Goal: Information Seeking & Learning: Check status

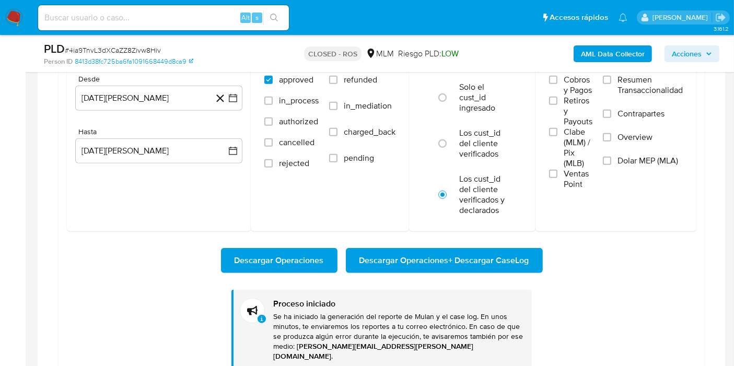
scroll to position [491, 0]
click at [626, 292] on div "Descargar Operaciones Descargar Operaciones + Descargar CaseLog Proceso iniciad…" at bounding box center [382, 301] width 630 height 138
click at [100, 246] on div "Descargar Operaciones Descargar Operaciones + Descargar CaseLog Proceso iniciad…" at bounding box center [382, 301] width 630 height 138
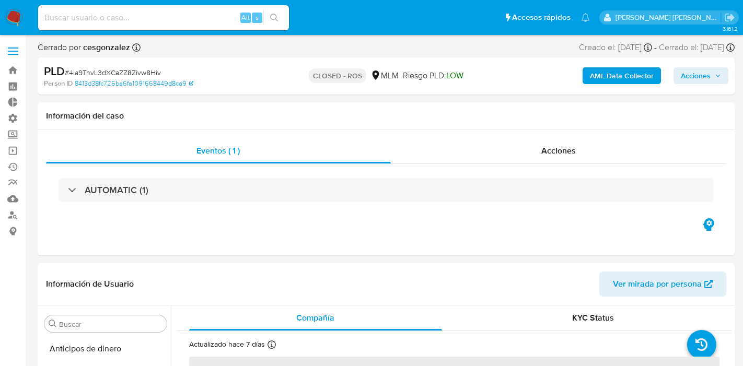
select select "10"
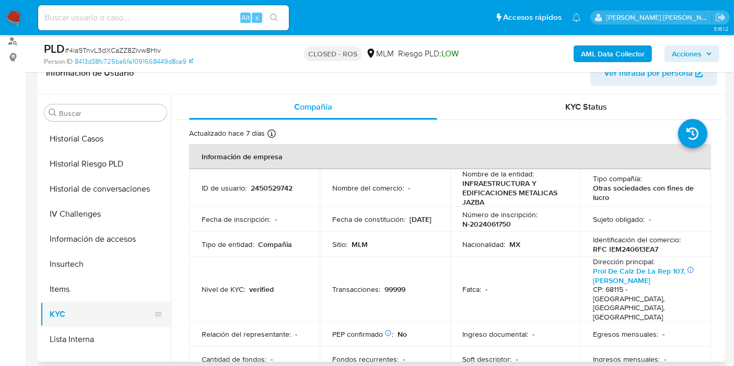
scroll to position [317, 0]
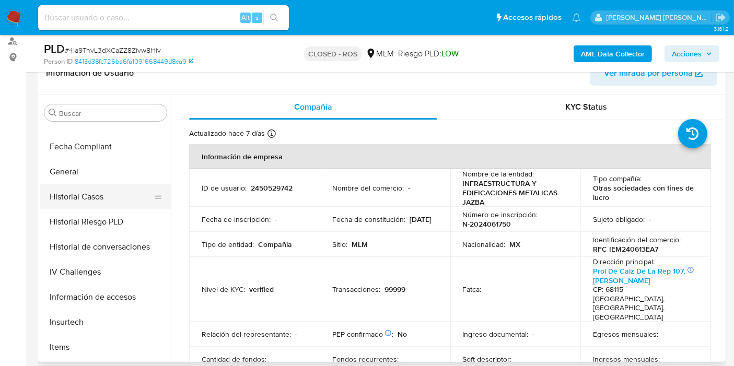
click at [106, 199] on button "Historial Casos" at bounding box center [101, 196] width 122 height 25
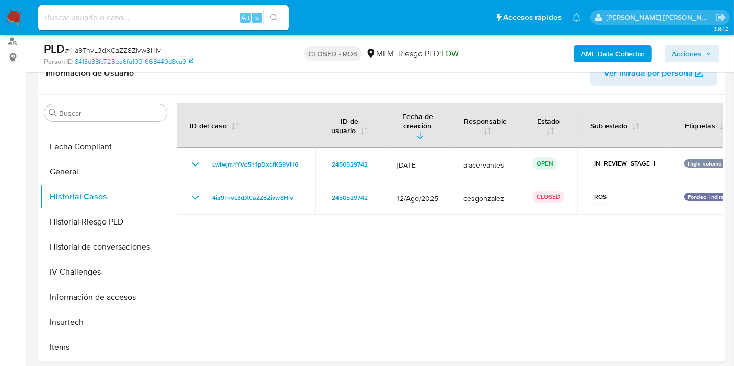
click at [126, 17] on input at bounding box center [163, 18] width 251 height 14
paste input "1186567948"
type input "1186567948"
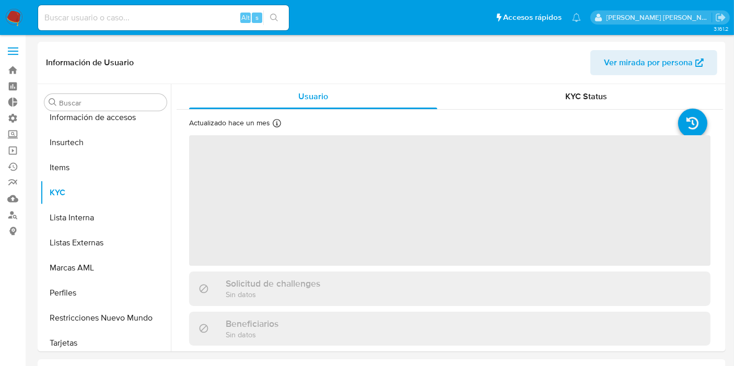
scroll to position [491, 0]
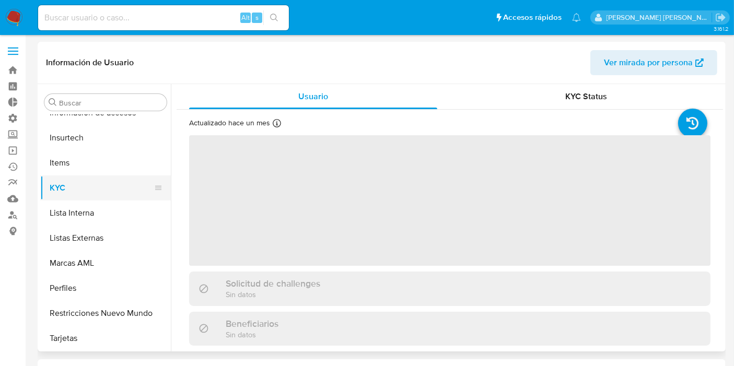
select select "10"
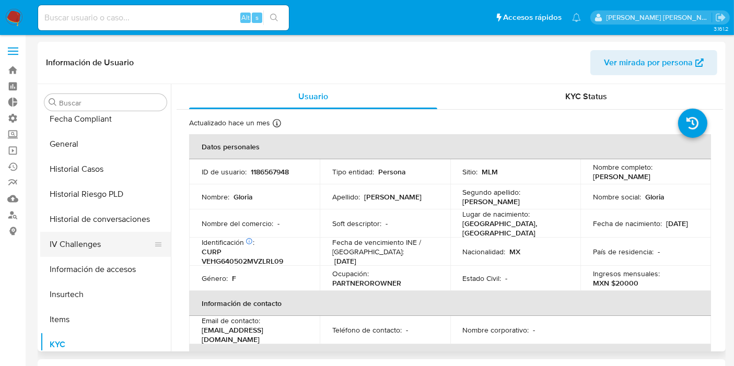
scroll to position [317, 0]
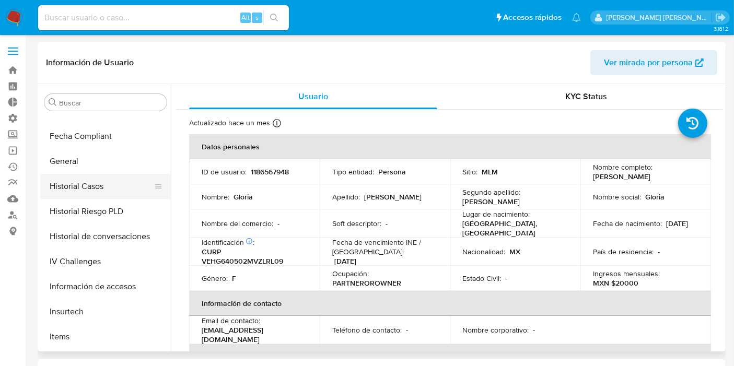
click at [112, 191] on button "Historial Casos" at bounding box center [101, 186] width 122 height 25
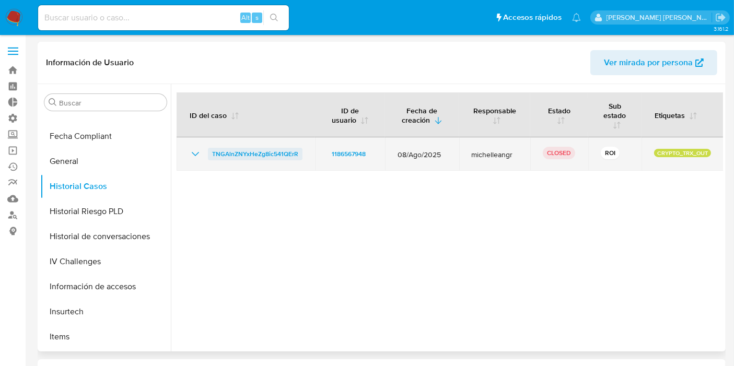
click at [250, 152] on span "TNGAlnZNYxHeZg8ic541QErR" at bounding box center [255, 154] width 86 height 13
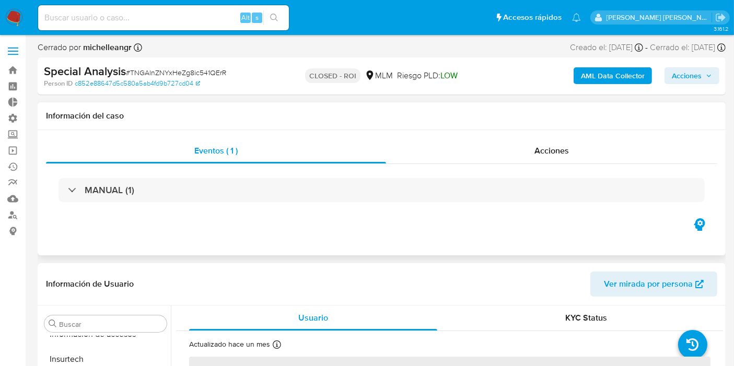
scroll to position [58, 0]
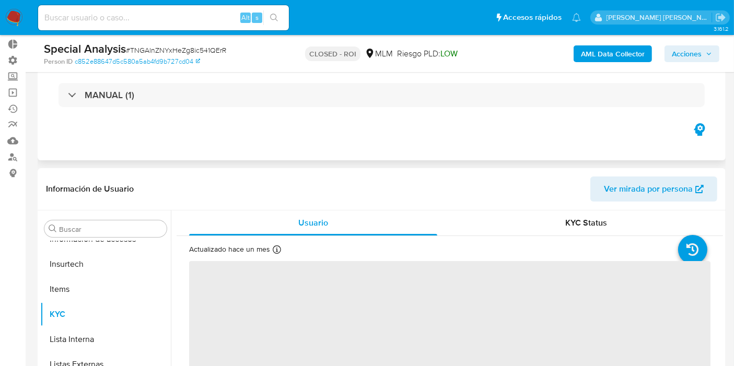
select select "10"
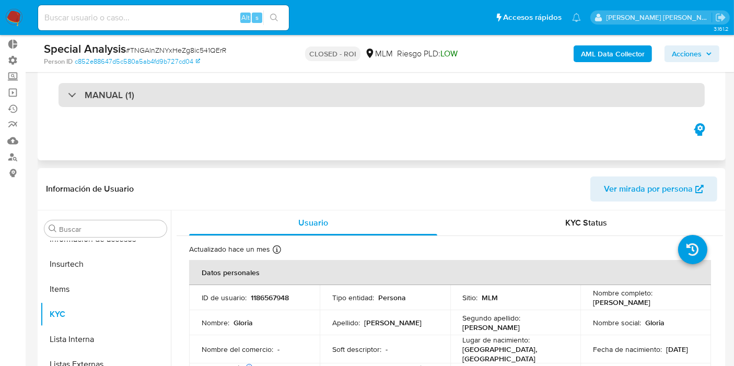
click at [218, 95] on div "MANUAL (1)" at bounding box center [382, 95] width 646 height 24
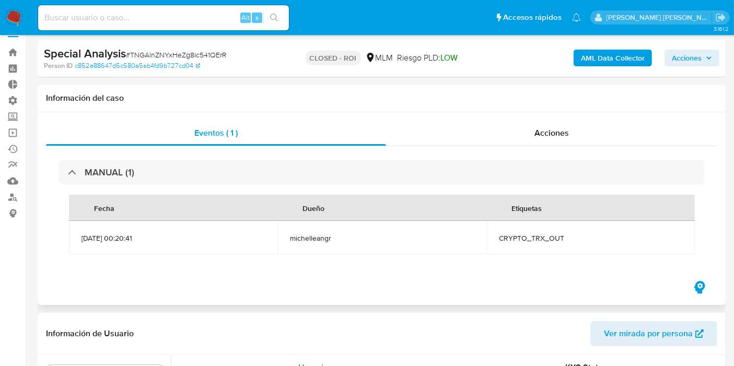
scroll to position [0, 0]
